Goal: Task Accomplishment & Management: Complete application form

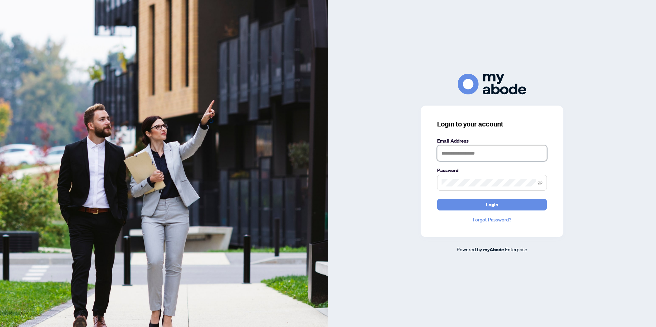
click at [456, 153] on input "text" at bounding box center [492, 153] width 110 height 16
type input "**********"
click at [506, 207] on button "Login" at bounding box center [492, 205] width 110 height 12
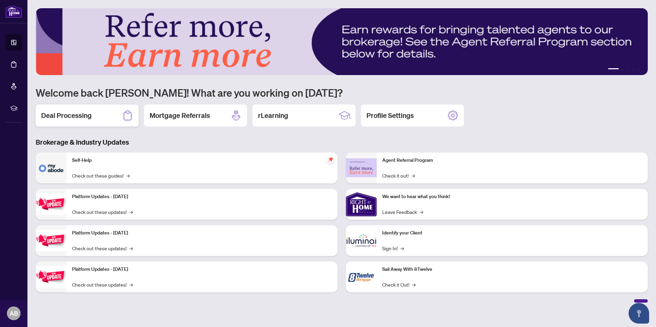
click at [86, 115] on h2 "Deal Processing" at bounding box center [66, 116] width 50 height 10
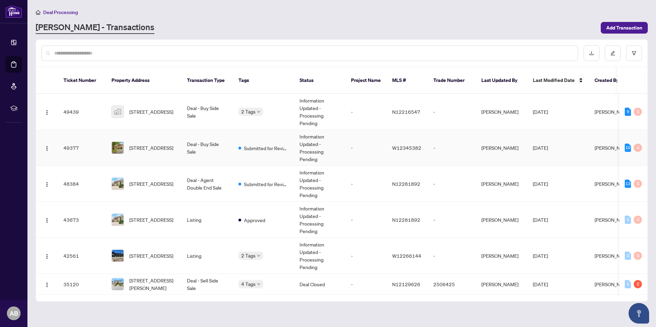
click at [186, 139] on td "Deal - Buy Side Sale" at bounding box center [206, 148] width 51 height 36
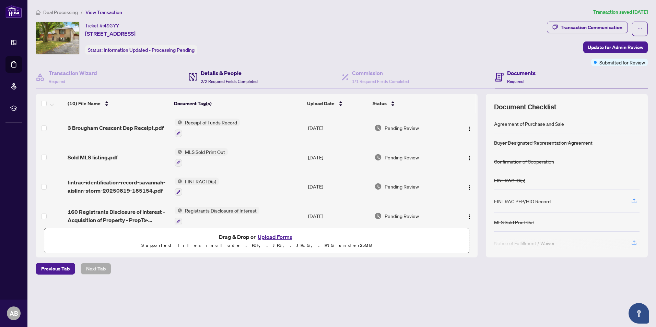
click at [215, 81] on span "2/2 Required Fields Completed" at bounding box center [229, 81] width 57 height 5
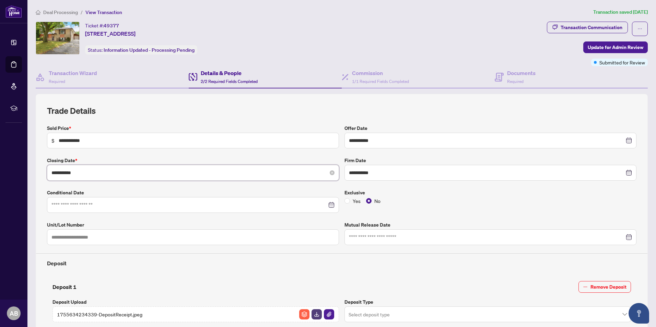
click at [298, 175] on input "**********" at bounding box center [188, 173] width 275 height 8
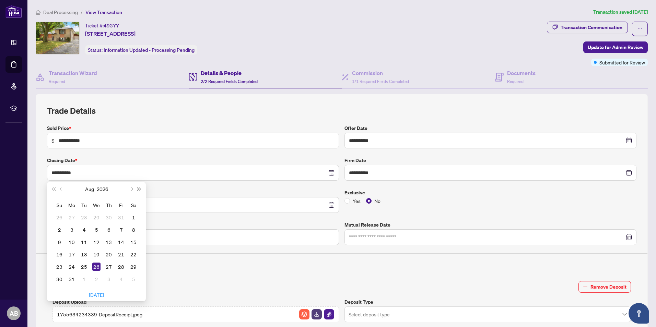
click at [138, 191] on button "Next year (Control + right)" at bounding box center [139, 189] width 8 height 14
click at [60, 190] on span "Previous month (PageUp)" at bounding box center [61, 188] width 3 height 3
click at [61, 190] on span "Previous month (PageUp)" at bounding box center [61, 188] width 3 height 3
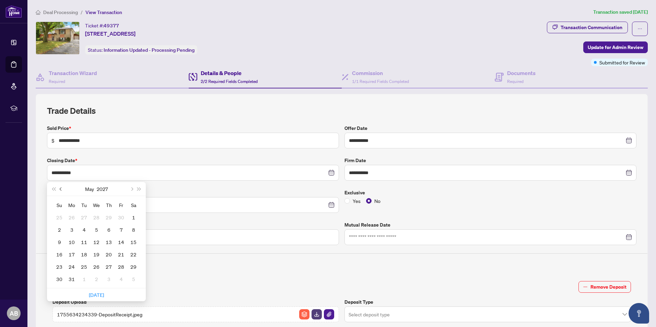
click at [61, 190] on span "Previous month (PageUp)" at bounding box center [61, 188] width 3 height 3
click at [62, 190] on button "Previous month (PageUp)" at bounding box center [61, 189] width 8 height 14
click at [63, 190] on button "Previous month (PageUp)" at bounding box center [61, 189] width 8 height 14
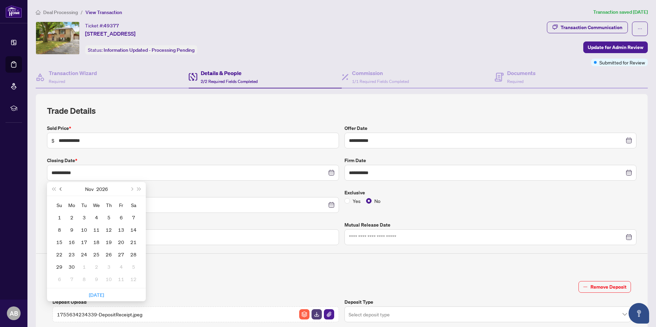
click at [63, 190] on button "Previous month (PageUp)" at bounding box center [61, 189] width 8 height 14
click at [132, 188] on span "Next month (PageDown)" at bounding box center [131, 188] width 3 height 3
click at [59, 190] on button "Previous month (PageUp)" at bounding box center [61, 189] width 8 height 14
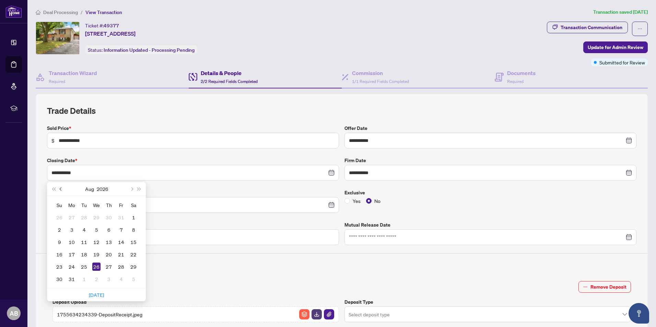
click at [59, 190] on button "Previous month (PageUp)" at bounding box center [61, 189] width 8 height 14
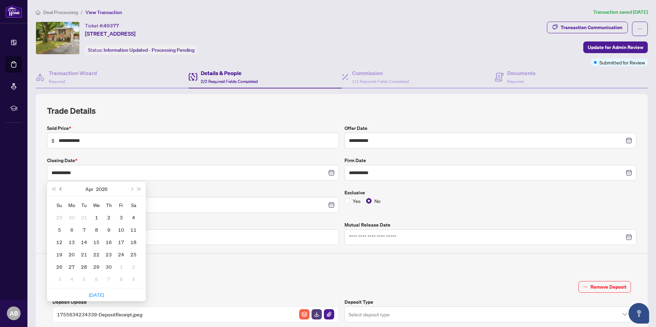
click at [59, 190] on button "Previous month (PageUp)" at bounding box center [61, 189] width 8 height 14
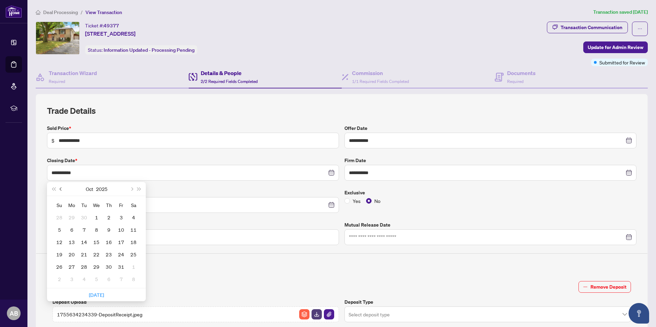
click at [59, 190] on button "Previous month (PageUp)" at bounding box center [61, 189] width 8 height 14
type input "**********"
click at [124, 255] on div "26" at bounding box center [121, 254] width 8 height 8
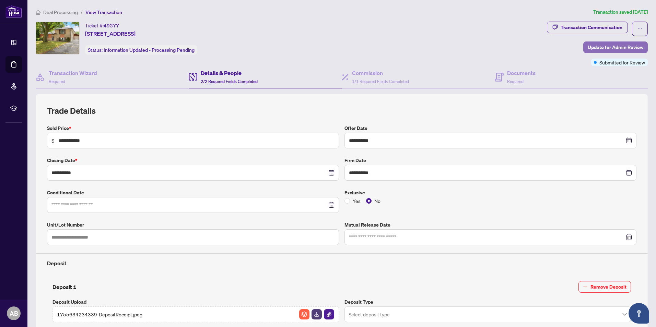
click at [610, 47] on span "Update for Admin Review" at bounding box center [615, 47] width 56 height 11
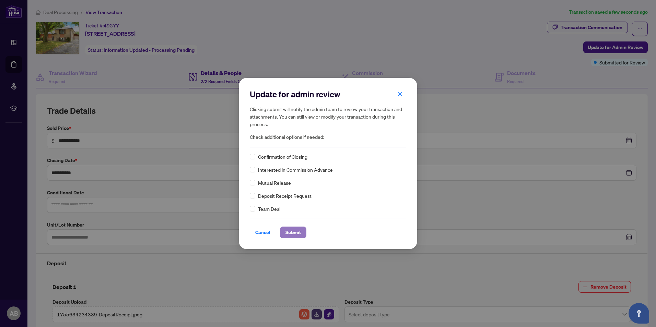
click at [291, 232] on span "Submit" at bounding box center [292, 232] width 15 height 11
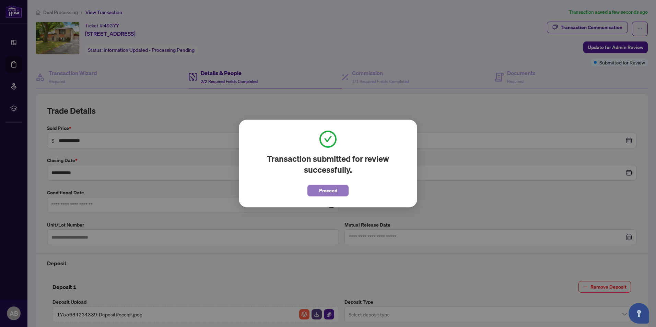
click at [340, 190] on button "Proceed" at bounding box center [327, 191] width 41 height 12
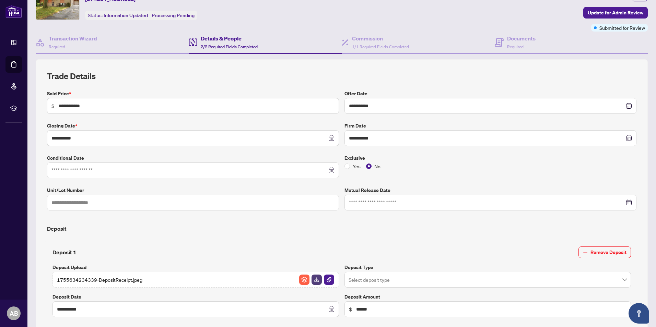
scroll to position [137, 0]
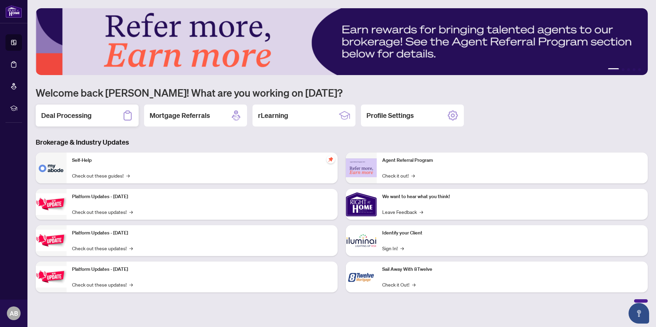
click at [71, 120] on div "Deal Processing" at bounding box center [87, 116] width 103 height 22
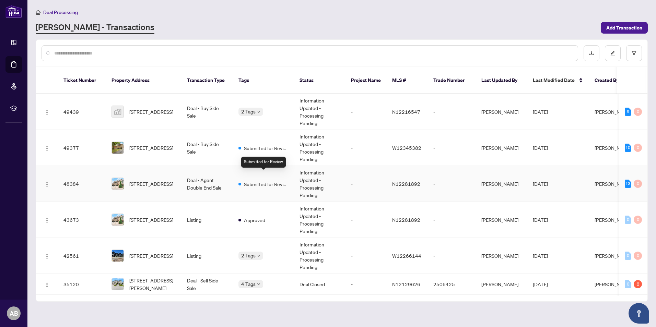
click at [268, 180] on span "Submitted for Review" at bounding box center [266, 184] width 45 height 8
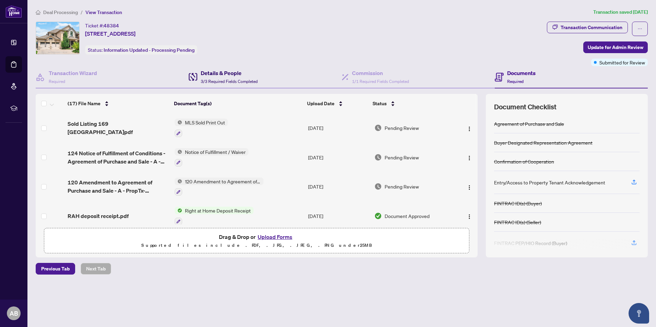
click at [214, 77] on div "Details & People 3/3 Required Fields Completed" at bounding box center [229, 77] width 57 height 16
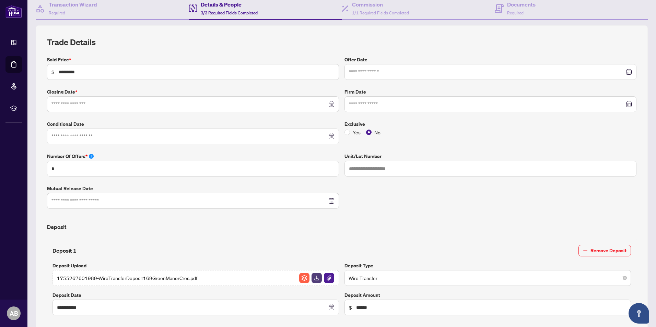
type input "**********"
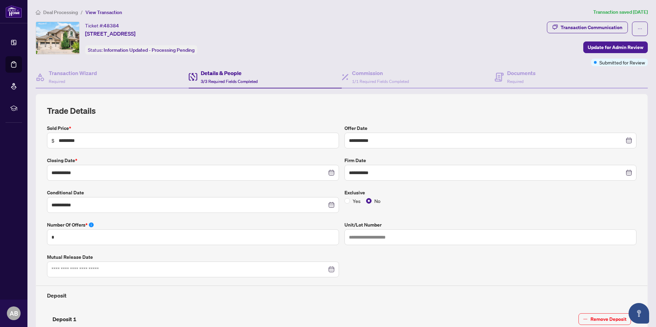
click at [226, 74] on h4 "Details & People" at bounding box center [229, 73] width 57 height 8
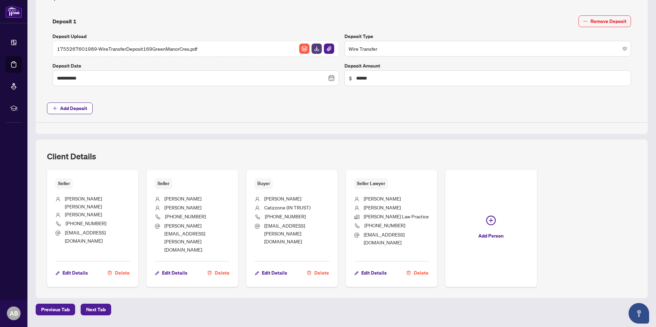
scroll to position [304, 0]
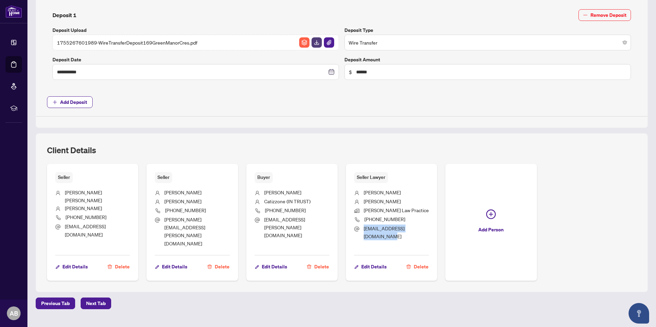
drag, startPoint x: 425, startPoint y: 228, endPoint x: 361, endPoint y: 230, distance: 63.8
click at [361, 230] on li "[EMAIL_ADDRESS][DOMAIN_NAME]" at bounding box center [391, 233] width 75 height 16
copy span "[EMAIL_ADDRESS][DOMAIN_NAME]"
